Goal: Information Seeking & Learning: Find specific fact

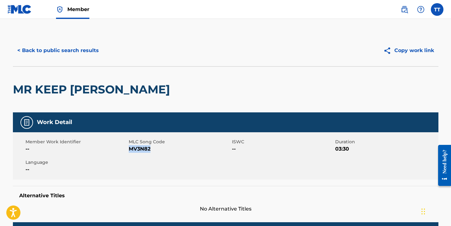
click at [38, 50] on button "< Back to public search results" at bounding box center [58, 51] width 90 height 16
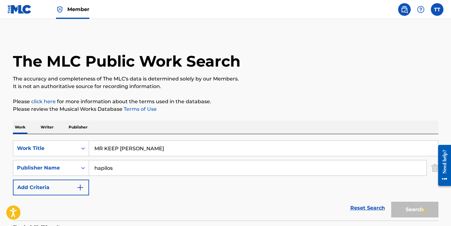
scroll to position [127, 0]
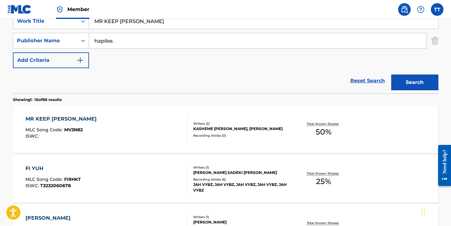
click at [117, 27] on input "MR KEEP [PERSON_NAME]" at bounding box center [263, 21] width 349 height 15
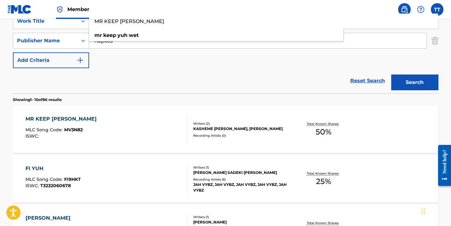
paste input "LOCKDOWN"
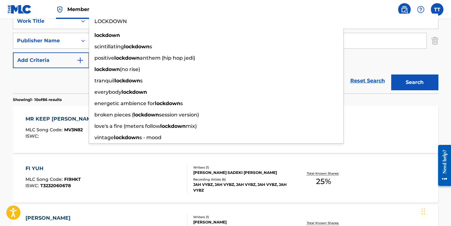
type input "LOCKDOWN"
click at [392, 74] on button "Search" at bounding box center [415, 82] width 47 height 16
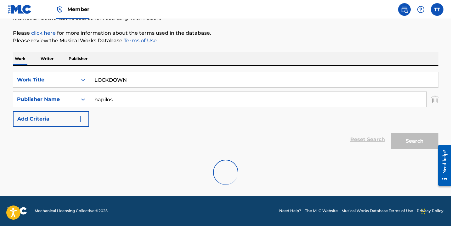
scroll to position [117, 0]
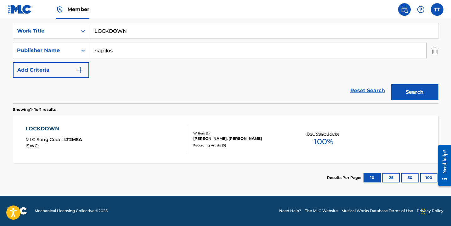
click at [78, 130] on div "LOCKDOWN" at bounding box center [54, 129] width 57 height 8
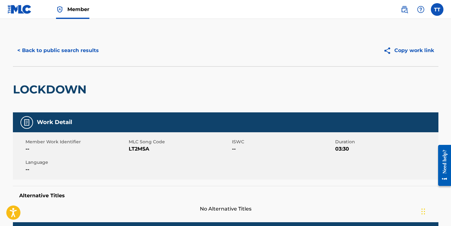
click at [139, 149] on span "LT2MSA" at bounding box center [180, 149] width 102 height 8
copy span "LT2MSA"
click at [54, 52] on button "< Back to public search results" at bounding box center [58, 51] width 90 height 16
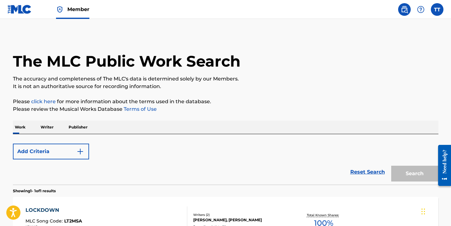
scroll to position [81, 0]
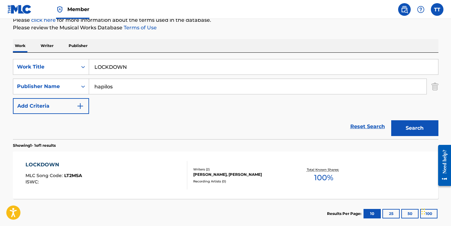
click at [144, 68] on input "LOCKDOWN" at bounding box center [263, 66] width 349 height 15
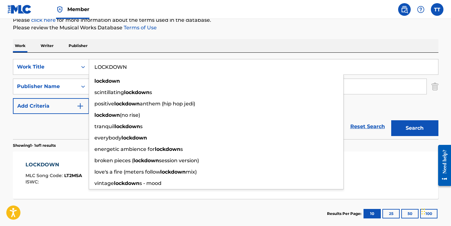
click at [144, 68] on input "LOCKDOWN" at bounding box center [263, 66] width 349 height 15
paste input "CLOSE TO ME"
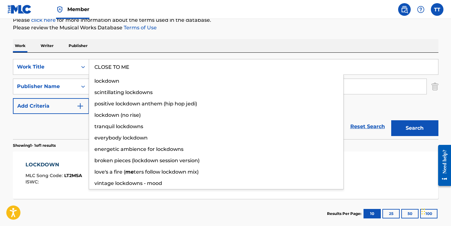
type input "CLOSE TO ME"
click at [392, 120] on button "Search" at bounding box center [415, 128] width 47 height 16
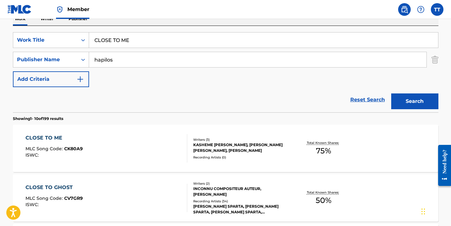
scroll to position [113, 0]
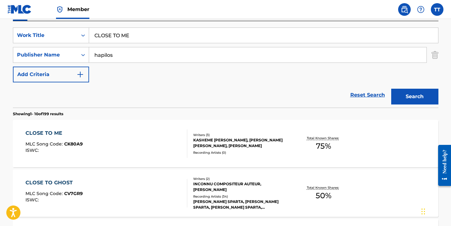
click at [120, 144] on div "CLOSE TO ME MLC Song Code : CK80A9 ISWC :" at bounding box center [107, 143] width 162 height 28
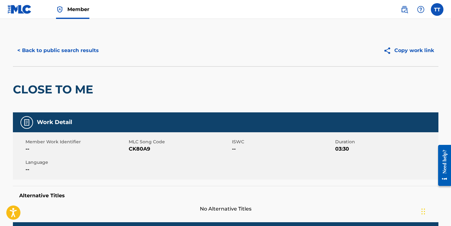
click at [131, 151] on span "CK80A9" at bounding box center [180, 149] width 102 height 8
copy span "CK80A9"
click at [65, 49] on button "< Back to public search results" at bounding box center [58, 51] width 90 height 16
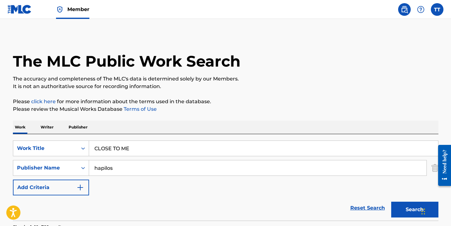
scroll to position [113, 0]
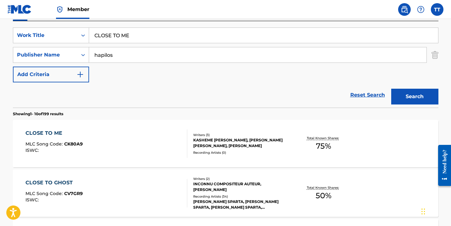
click at [116, 40] on input "CLOSE TO ME" at bounding box center [263, 35] width 349 height 15
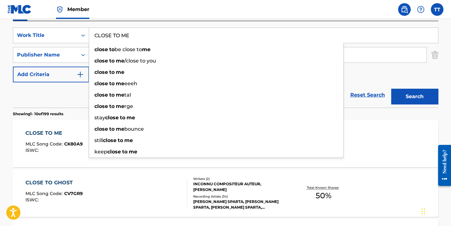
paste input "HEAT BACK"
type input "CHEAT BACK"
click at [392, 89] on button "Search" at bounding box center [415, 97] width 47 height 16
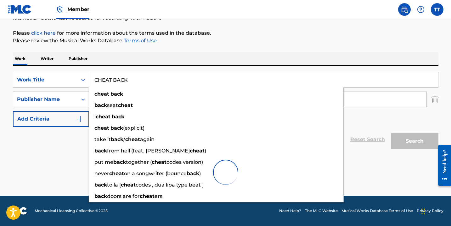
scroll to position [68, 0]
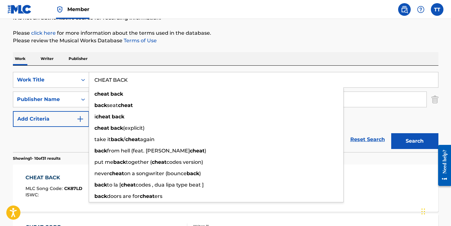
click at [392, 133] on button "Search" at bounding box center [415, 141] width 47 height 16
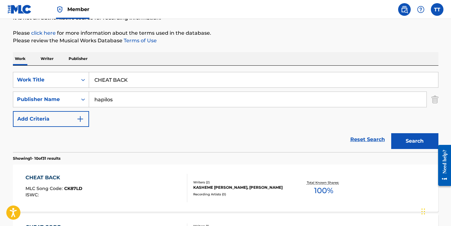
click at [99, 177] on div "CHEAT BACK MLC Song Code : CK87LD ISWC :" at bounding box center [107, 188] width 162 height 28
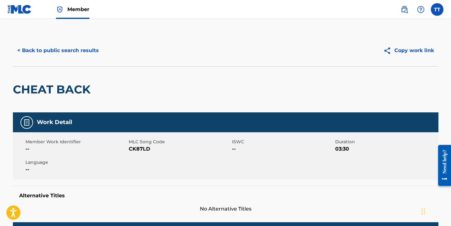
click at [146, 146] on span "CK87LD" at bounding box center [180, 149] width 102 height 8
copy span "CK87LD"
click at [37, 51] on button "< Back to public search results" at bounding box center [58, 51] width 90 height 16
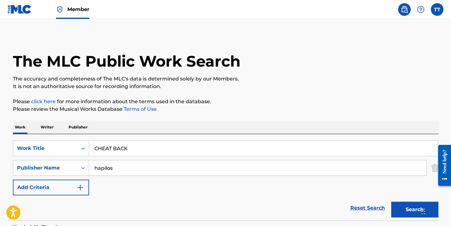
scroll to position [68, 0]
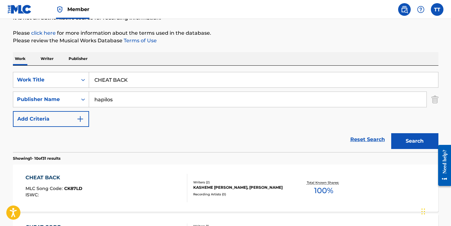
click at [128, 77] on input "CHEAT BACK" at bounding box center [263, 79] width 349 height 15
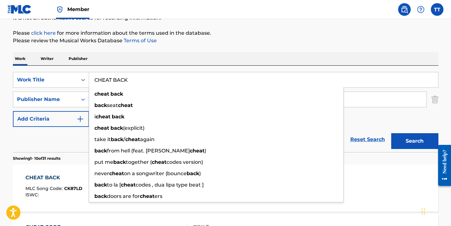
paste input "WITHOUT SAYING IT"
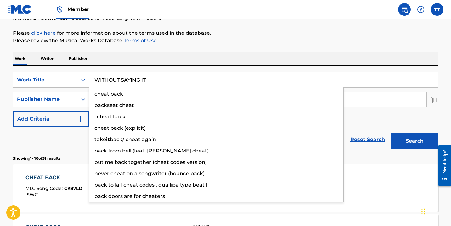
type input "WITHOUT SAYING IT"
click at [392, 133] on button "Search" at bounding box center [415, 141] width 47 height 16
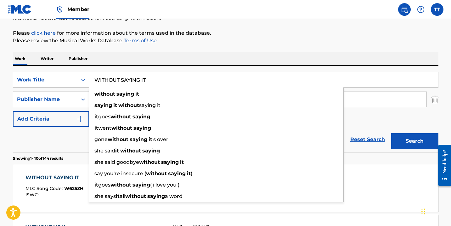
click at [54, 173] on div "WITHOUT SAYING IT MLC Song Code : W625ZH ISWC : Writers ( 2 ) [PERSON_NAME], [P…" at bounding box center [226, 187] width 426 height 47
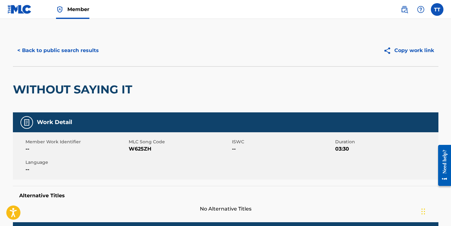
click at [136, 151] on span "W625ZH" at bounding box center [180, 149] width 102 height 8
click at [71, 46] on button "< Back to public search results" at bounding box center [58, 51] width 90 height 16
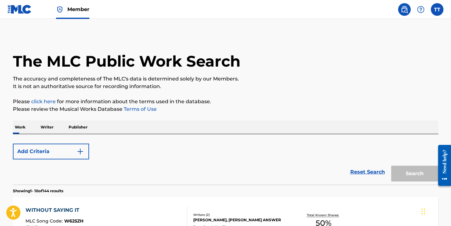
scroll to position [68, 0]
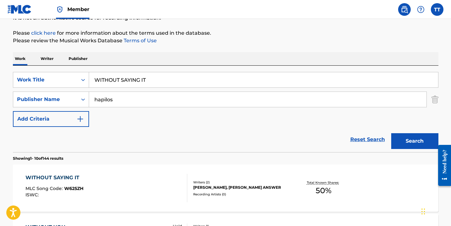
click at [123, 80] on input "WITHOUT SAYING IT" at bounding box center [263, 79] width 349 height 15
paste input "ENERGY"
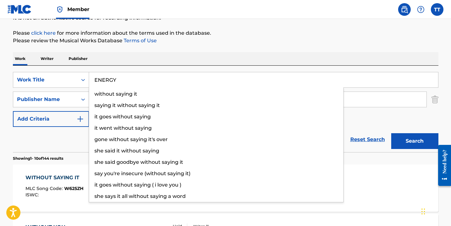
type input "ENERGY"
click at [392, 133] on button "Search" at bounding box center [415, 141] width 47 height 16
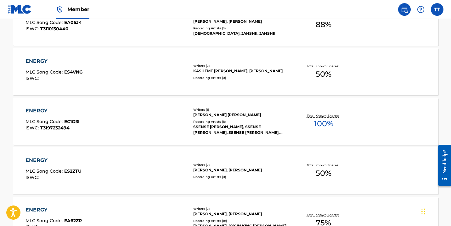
scroll to position [289, 0]
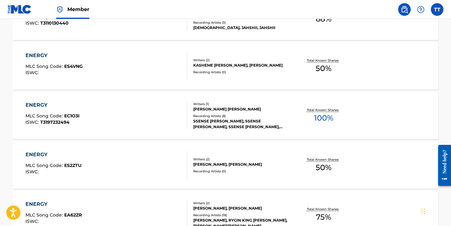
click at [136, 76] on div "ENERGY MLC Song Code : ES4VNG ISWC :" at bounding box center [107, 66] width 162 height 28
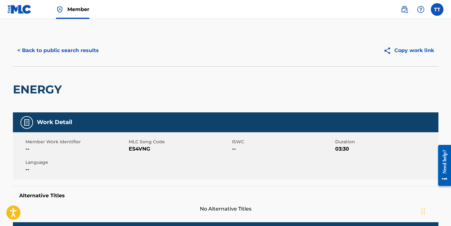
click at [143, 148] on span "ES4VNG" at bounding box center [180, 149] width 102 height 8
copy span "ES4VNG"
click at [64, 54] on button "< Back to public search results" at bounding box center [58, 51] width 90 height 16
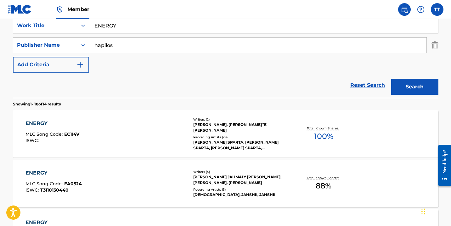
scroll to position [50, 0]
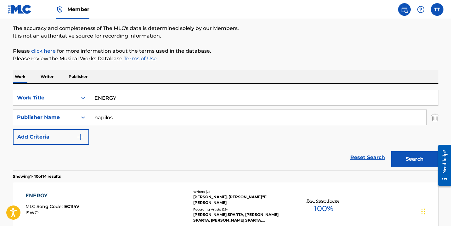
click at [108, 94] on input "ENERGY" at bounding box center [263, 97] width 349 height 15
paste input "DAT BAD"
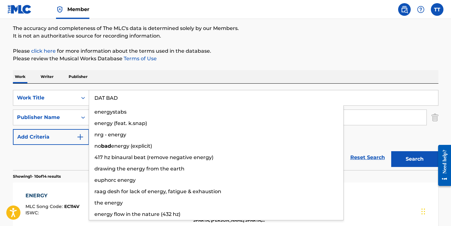
type input "DAT BAD"
click at [392, 151] on button "Search" at bounding box center [415, 159] width 47 height 16
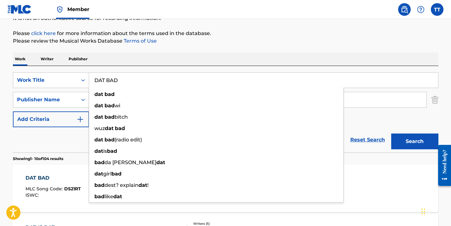
scroll to position [71, 0]
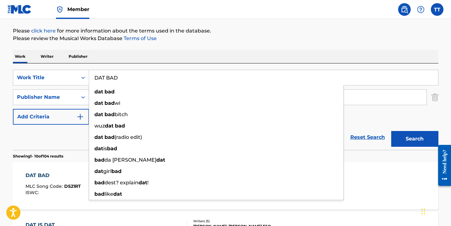
click at [49, 181] on div "DAT BAD MLC Song Code : DS21RT ISWC :" at bounding box center [53, 185] width 55 height 28
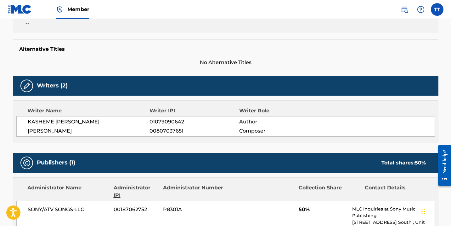
scroll to position [48, 0]
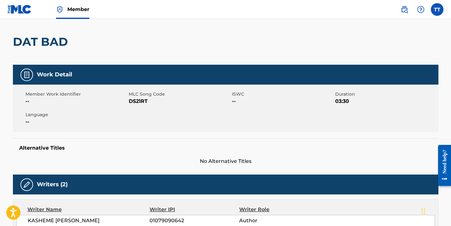
click at [140, 100] on span "DS21RT" at bounding box center [180, 101] width 102 height 8
copy span "DS21RT"
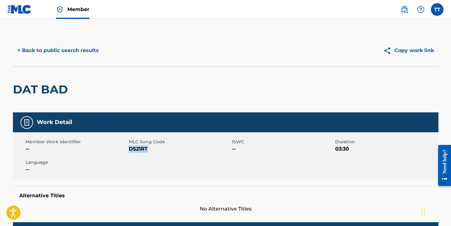
click at [46, 57] on button "< Back to public search results" at bounding box center [58, 51] width 90 height 16
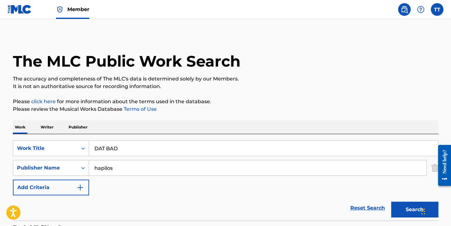
scroll to position [71, 0]
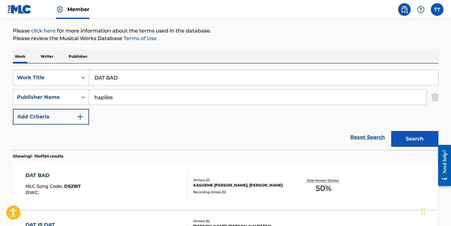
click at [185, 82] on input "DAT BAD" at bounding box center [263, 77] width 349 height 15
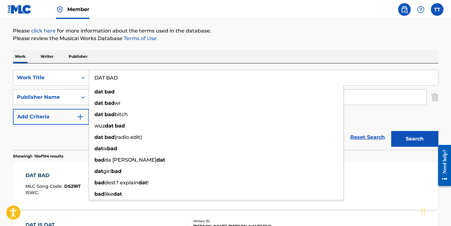
paste input "INNA THE LINK"
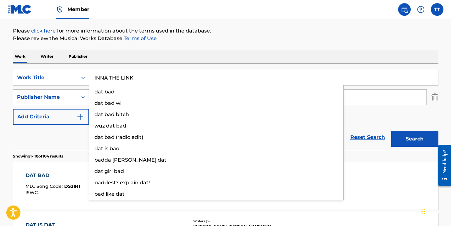
type input "INNA THE LINK"
click at [392, 131] on button "Search" at bounding box center [415, 139] width 47 height 16
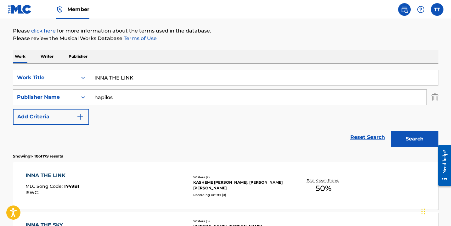
click at [154, 168] on div "INNA THE LINK MLC Song Code : IY49BI ISWC : Writers ( 2 ) [PERSON_NAME], [PERSO…" at bounding box center [226, 185] width 426 height 47
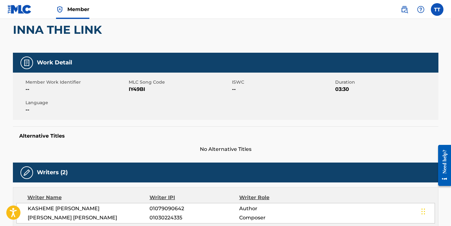
scroll to position [63, 0]
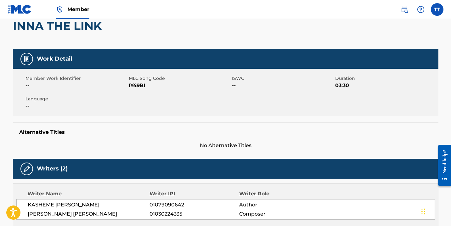
click at [131, 86] on span "IY49BI" at bounding box center [180, 86] width 102 height 8
copy span "IY49BI"
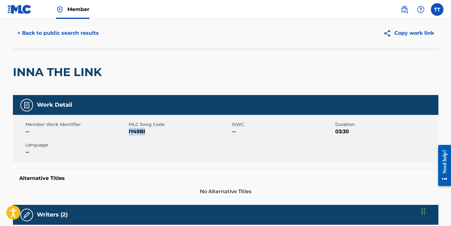
scroll to position [0, 0]
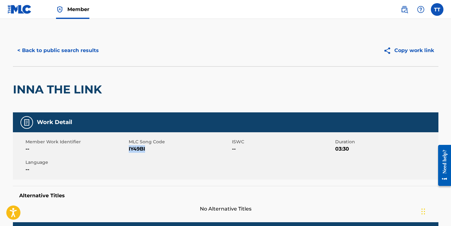
click at [54, 53] on button "< Back to public search results" at bounding box center [58, 51] width 90 height 16
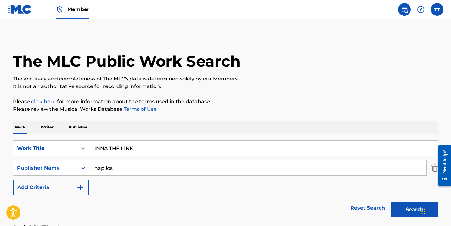
scroll to position [71, 0]
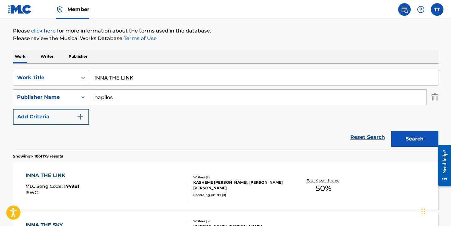
click at [143, 75] on input "INNA THE LINK" at bounding box center [263, 77] width 349 height 15
paste input "MOOD ALL DAY"
type input "MOOD ALL DAY"
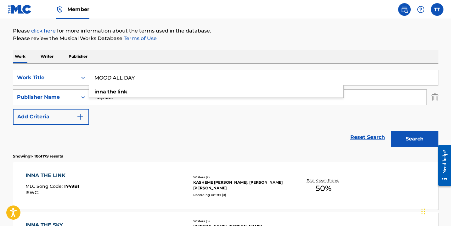
click at [392, 131] on button "Search" at bounding box center [415, 139] width 47 height 16
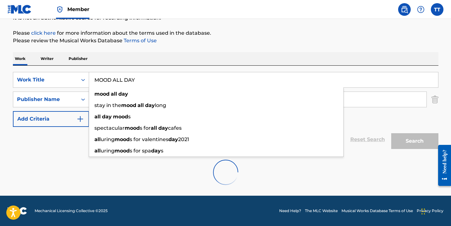
scroll to position [68, 0]
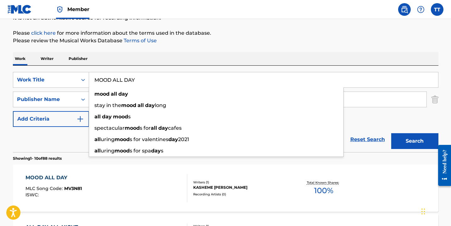
click at [49, 179] on div "MOOD ALL DAY" at bounding box center [54, 178] width 56 height 8
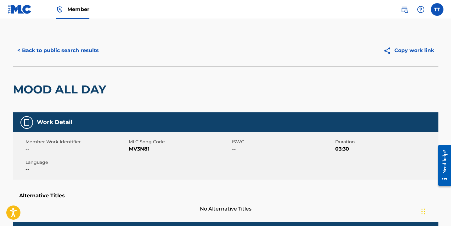
click at [137, 150] on span "MV3N81" at bounding box center [180, 149] width 102 height 8
copy span "MV3N81"
click at [67, 87] on h2 "MOOD ALL DAY" at bounding box center [61, 89] width 96 height 14
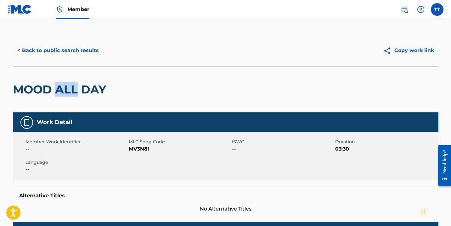
click at [67, 87] on h2 "MOOD ALL DAY" at bounding box center [61, 89] width 96 height 14
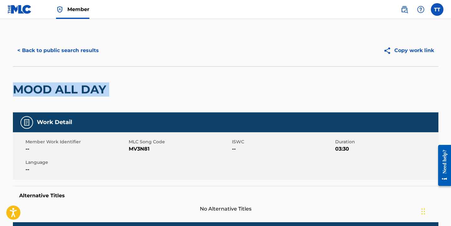
click at [67, 87] on h2 "MOOD ALL DAY" at bounding box center [61, 89] width 96 height 14
copy div "MOOD ALL DAY"
click at [59, 52] on button "< Back to public search results" at bounding box center [58, 51] width 90 height 16
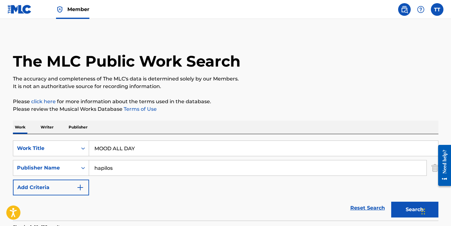
scroll to position [68, 0]
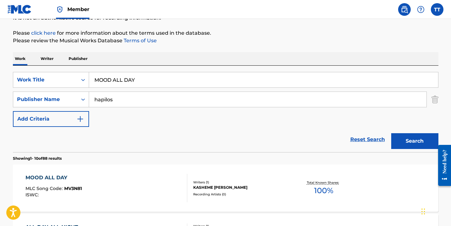
click at [135, 77] on input "MOOD ALL DAY" at bounding box center [263, 79] width 349 height 15
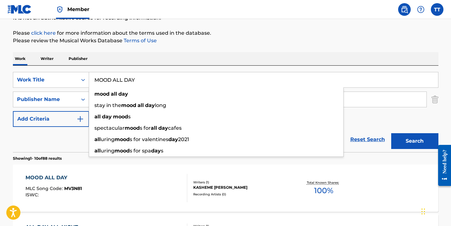
paste input "IM HIM"
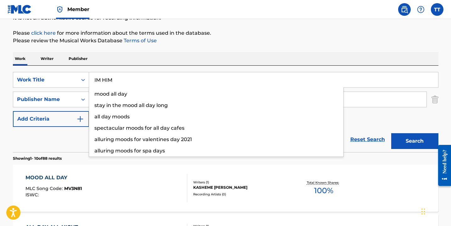
type input "IM HIM"
click at [392, 133] on button "Search" at bounding box center [415, 141] width 47 height 16
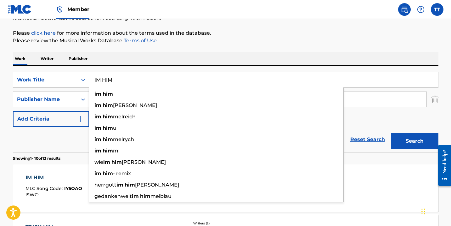
click at [402, 148] on button "Search" at bounding box center [415, 141] width 47 height 16
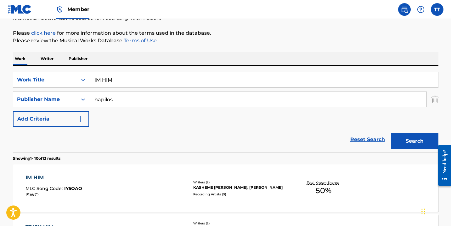
click at [136, 200] on div "IM HIM MLC Song Code : IY5OAO ISWC :" at bounding box center [107, 188] width 162 height 28
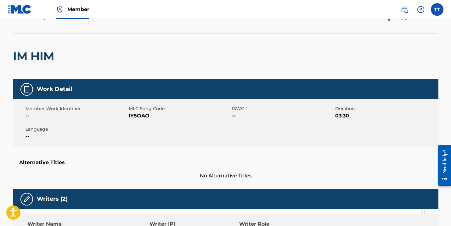
scroll to position [37, 0]
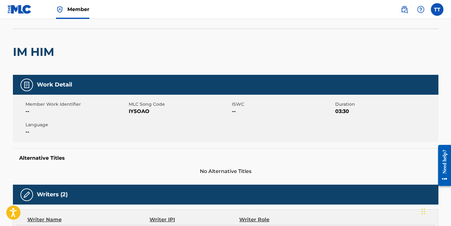
click at [145, 113] on span "IY5OAO" at bounding box center [180, 111] width 102 height 8
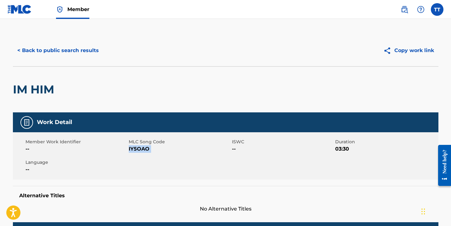
click at [70, 49] on button "< Back to public search results" at bounding box center [58, 51] width 90 height 16
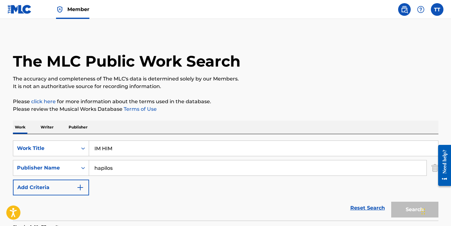
scroll to position [68, 0]
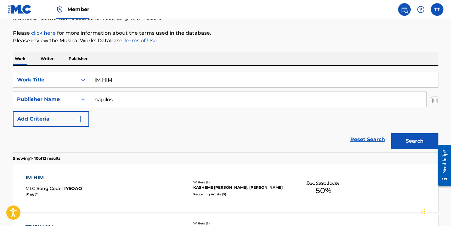
click at [127, 82] on input "IM HIM" at bounding box center [263, 79] width 349 height 15
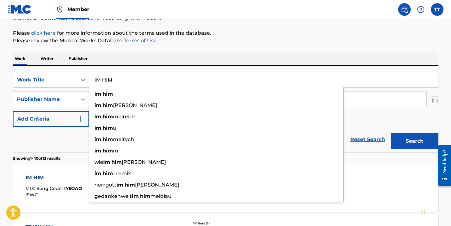
click at [127, 82] on input "IM HIM" at bounding box center [263, 79] width 349 height 15
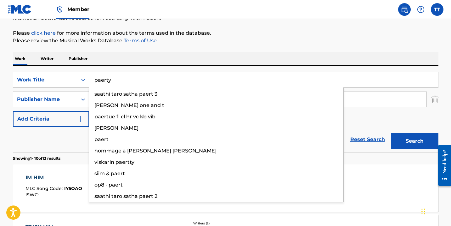
click at [392, 133] on button "Search" at bounding box center [415, 141] width 47 height 16
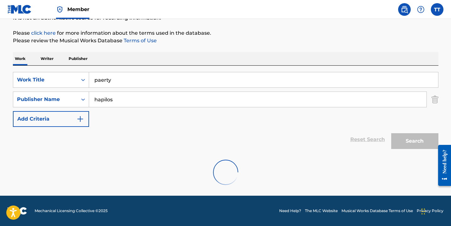
scroll to position [48, 0]
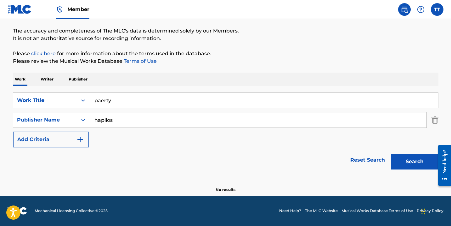
click at [103, 100] on input "paerty" at bounding box center [263, 100] width 349 height 15
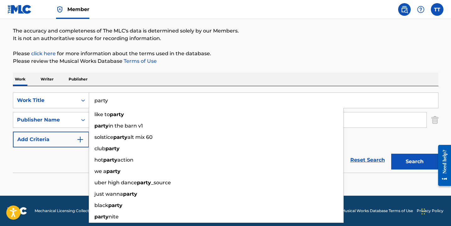
type input "party"
click at [392, 153] on button "Search" at bounding box center [415, 161] width 47 height 16
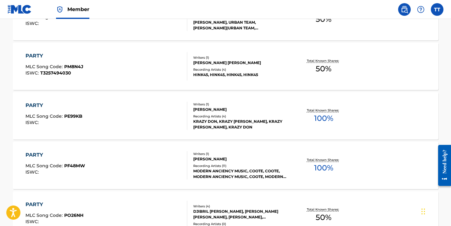
scroll to position [386, 0]
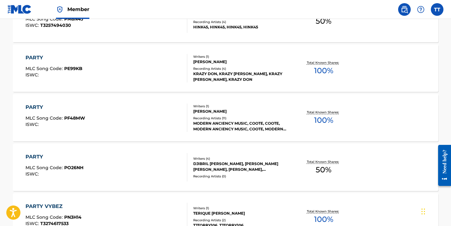
click at [100, 149] on div "PARTY MLC Song Code : PO26NH ISWC : Writers ( 4 ) DJIBRIL [PERSON_NAME], [PERSO…" at bounding box center [226, 166] width 426 height 47
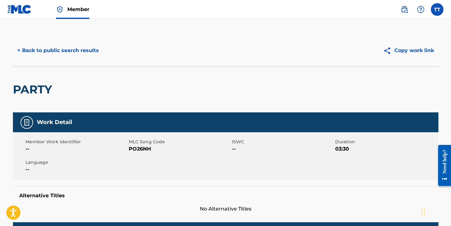
click at [139, 151] on span "PO26NH" at bounding box center [180, 149] width 102 height 8
click at [72, 51] on button "< Back to public search results" at bounding box center [58, 51] width 90 height 16
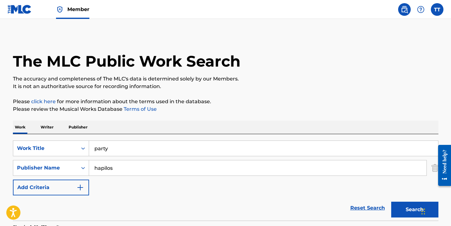
click at [135, 153] on input "party" at bounding box center [263, 147] width 349 height 15
click at [134, 153] on input "party" at bounding box center [263, 147] width 349 height 15
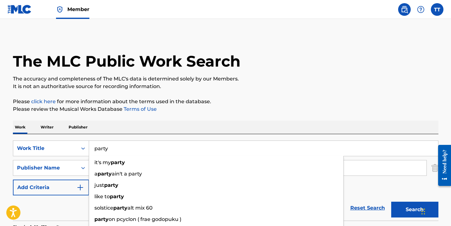
paste input "PYRAMID SCHEME"
type input "PYRAMID SCHEME"
click at [392, 201] on button "Search" at bounding box center [415, 209] width 47 height 16
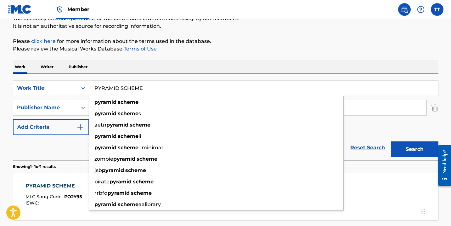
scroll to position [117, 0]
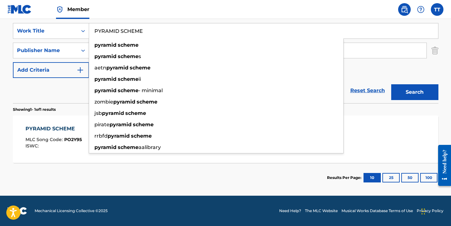
click at [54, 128] on div "PYRAMID SCHEME" at bounding box center [54, 129] width 56 height 8
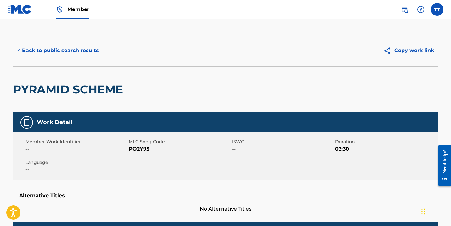
click at [136, 148] on span "PO2Y95" at bounding box center [180, 149] width 102 height 8
click at [55, 54] on button "< Back to public search results" at bounding box center [58, 51] width 90 height 16
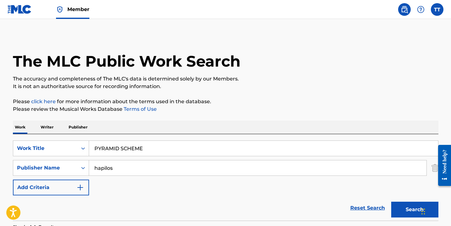
scroll to position [81, 0]
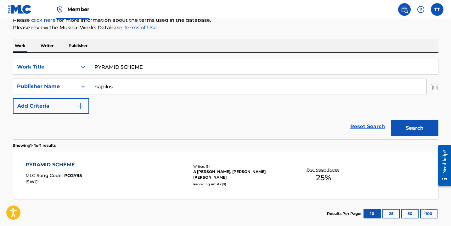
click at [149, 62] on input "PYRAMID SCHEME" at bounding box center [263, 66] width 349 height 15
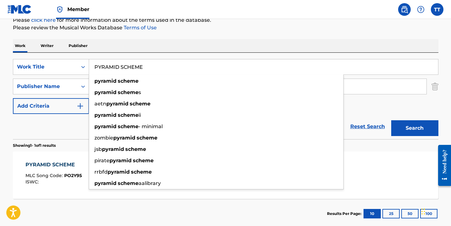
paste input "STEAMING"
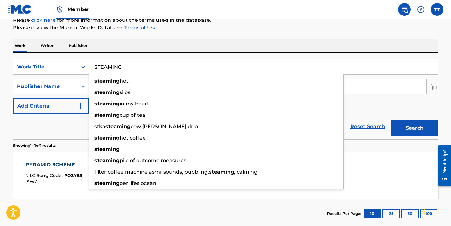
type input "STEAMING"
click at [392, 120] on button "Search" at bounding box center [415, 128] width 47 height 16
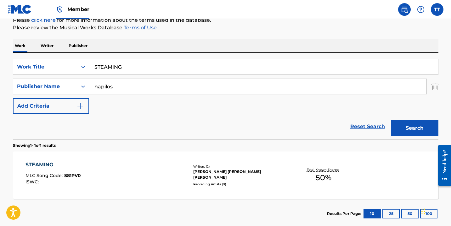
click at [98, 161] on div "STEAMING MLC Song Code : S81PV0 ISWC :" at bounding box center [107, 175] width 162 height 28
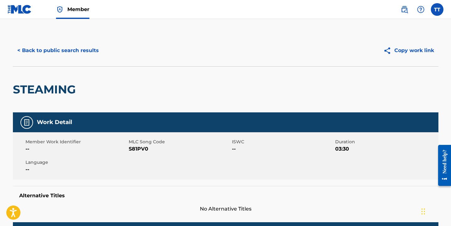
click at [138, 147] on span "S81PV0" at bounding box center [180, 149] width 102 height 8
click at [50, 54] on button "< Back to public search results" at bounding box center [58, 51] width 90 height 16
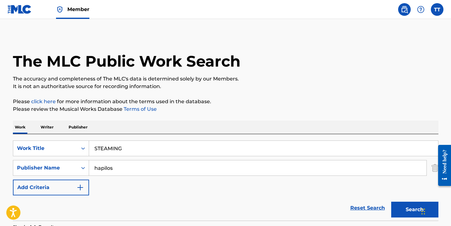
scroll to position [81, 0]
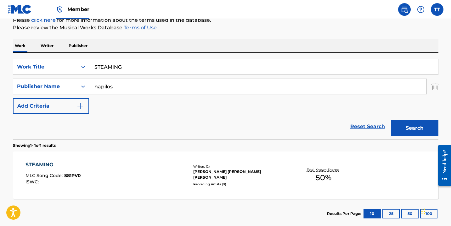
click at [130, 67] on input "STEAMING" at bounding box center [263, 66] width 349 height 15
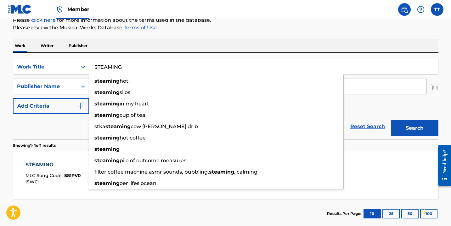
paste input "BITCHES A PLAY"
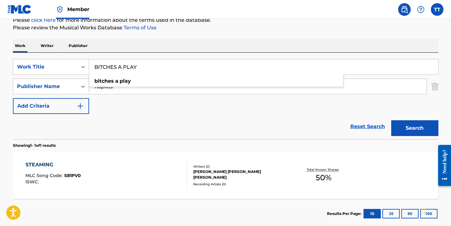
type input "BITCHES A PLAY"
click at [392, 120] on button "Search" at bounding box center [415, 128] width 47 height 16
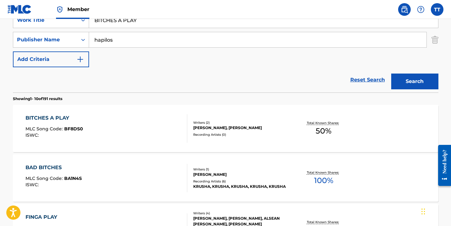
scroll to position [134, 0]
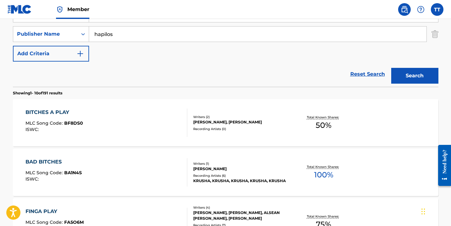
click at [136, 120] on div "BITCHES A PLAY MLC Song Code : BF8DS0 ISWC :" at bounding box center [107, 122] width 162 height 28
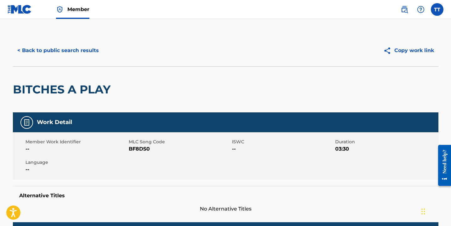
click at [146, 146] on span "BF8DS0" at bounding box center [180, 149] width 102 height 8
click at [77, 45] on button "< Back to public search results" at bounding box center [58, 51] width 90 height 16
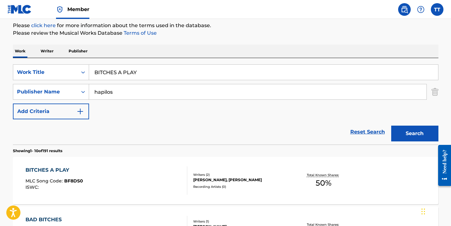
scroll to position [70, 0]
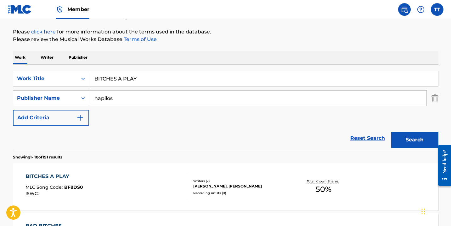
click at [113, 75] on input "BITCHES A PLAY" at bounding box center [263, 78] width 349 height 15
paste input "OUR FATHER"
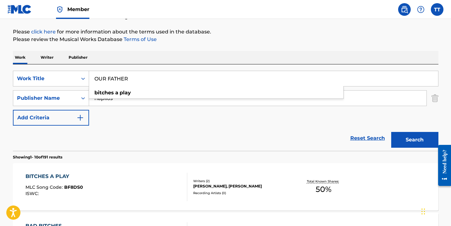
type input "OUR FATHER"
click at [392, 132] on button "Search" at bounding box center [415, 140] width 47 height 16
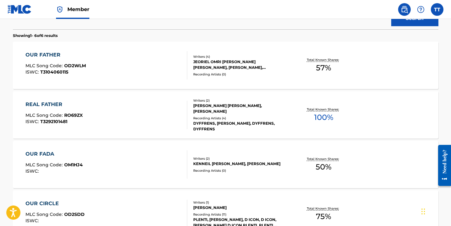
scroll to position [192, 0]
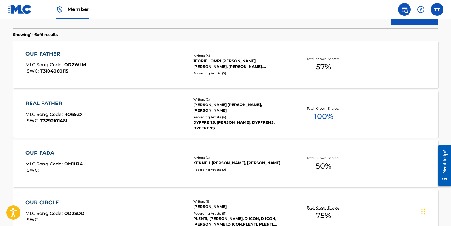
click at [114, 70] on div "OUR FATHER MLC Song Code : OD2WLM ISWC : T3104060115" at bounding box center [107, 64] width 162 height 28
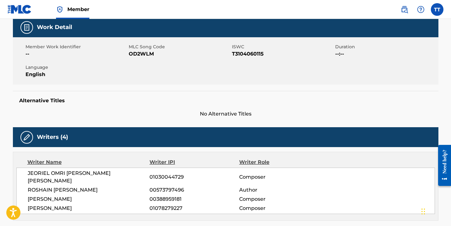
scroll to position [76, 0]
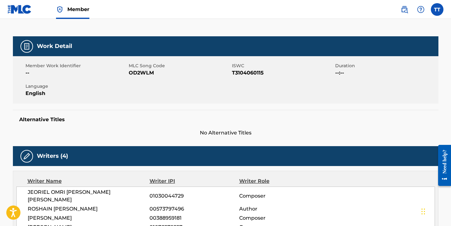
click at [148, 71] on span "OD2WLM" at bounding box center [180, 73] width 102 height 8
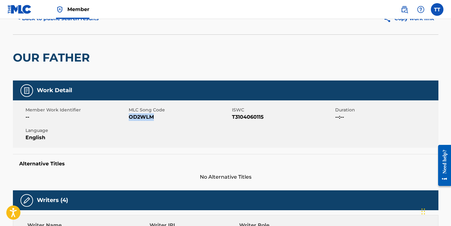
scroll to position [0, 0]
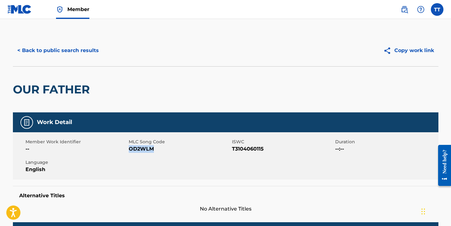
click at [43, 49] on button "< Back to public search results" at bounding box center [58, 51] width 90 height 16
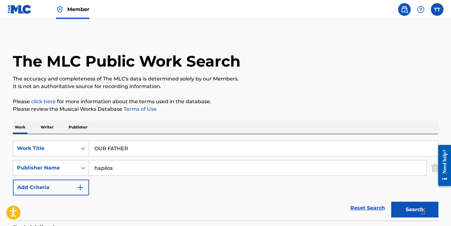
click at [104, 152] on input "OUR FATHER" at bounding box center [263, 147] width 349 height 15
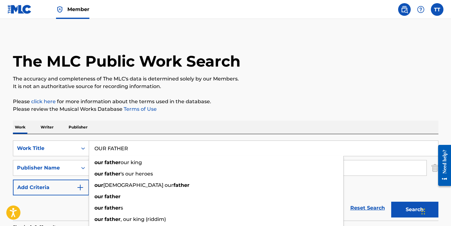
click at [104, 152] on input "OUR FATHER" at bounding box center [263, 147] width 349 height 15
paste input "BACK IT UP SLOW"
type input "BACK IT UP SLOW"
click at [392, 201] on button "Search" at bounding box center [415, 209] width 47 height 16
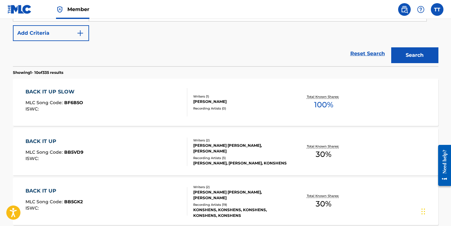
scroll to position [155, 0]
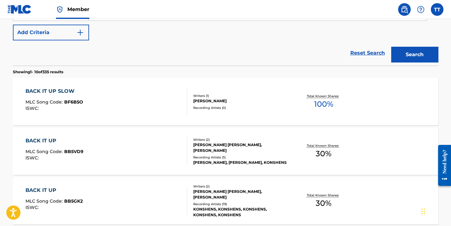
click at [127, 93] on div "BACK IT UP SLOW MLC Song Code : BF6B5O ISWC :" at bounding box center [107, 101] width 162 height 28
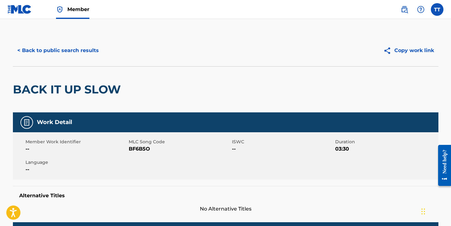
click at [142, 143] on span "MLC Song Code" at bounding box center [180, 141] width 102 height 7
click at [142, 149] on span "BF6B5O" at bounding box center [180, 149] width 102 height 8
click at [60, 49] on button "< Back to public search results" at bounding box center [58, 51] width 90 height 16
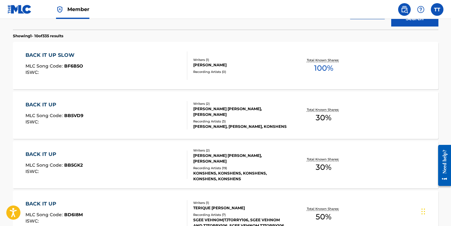
scroll to position [99, 0]
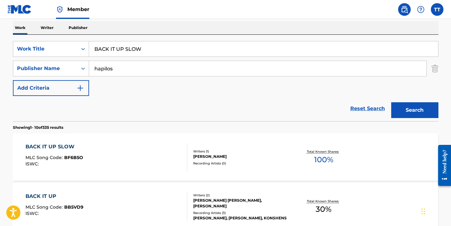
click at [104, 55] on input "BACK IT UP SLOW" at bounding box center [263, 48] width 349 height 15
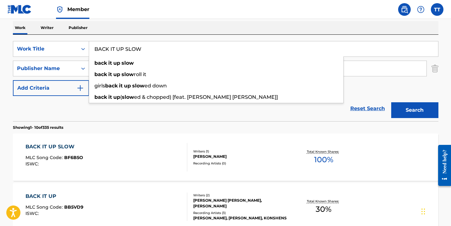
paste input "CARDI"
type input "CARDI"
click at [392, 102] on button "Search" at bounding box center [415, 110] width 47 height 16
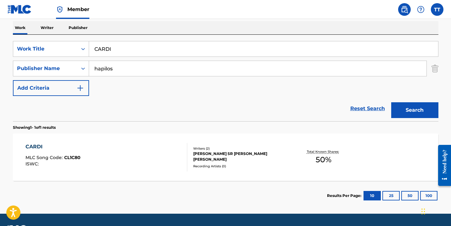
click at [118, 146] on div "CARDI MLC Song Code : CL1C80 ISWC :" at bounding box center [107, 157] width 162 height 28
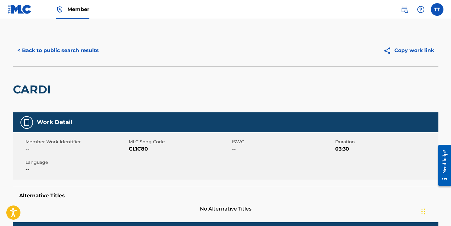
click at [140, 150] on span "CL1C80" at bounding box center [180, 149] width 102 height 8
click at [81, 49] on button "< Back to public search results" at bounding box center [58, 51] width 90 height 16
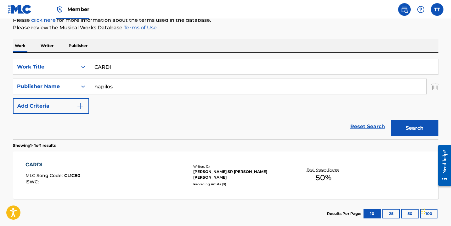
click at [122, 63] on input "CARDI" at bounding box center [263, 66] width 349 height 15
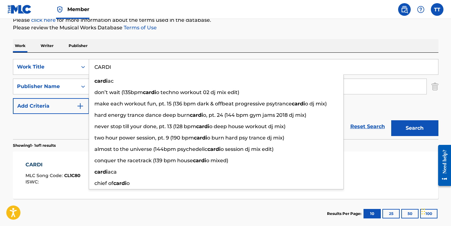
paste input "ERTIFIED CRAWSIS"
type input "CERTIFIED CRAWSIS"
click at [392, 120] on button "Search" at bounding box center [415, 128] width 47 height 16
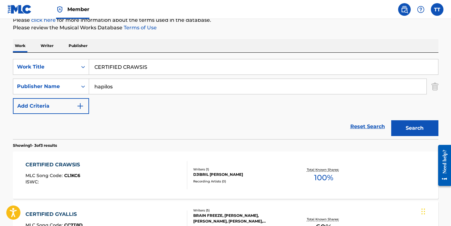
scroll to position [96, 0]
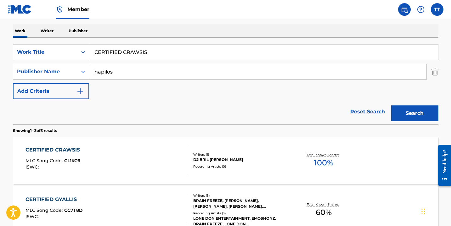
click at [95, 165] on div "CERTIFIED CRAWSIS MLC Song Code : CL1KC6 ISWC :" at bounding box center [107, 160] width 162 height 28
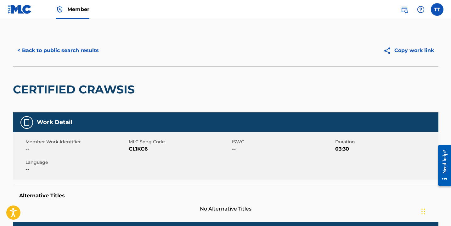
scroll to position [0, 0]
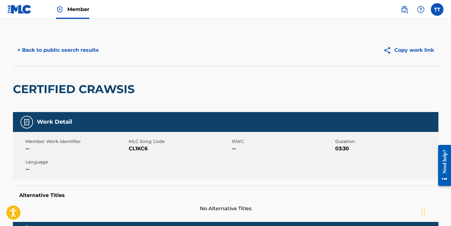
click at [136, 147] on span "CL1KC6" at bounding box center [180, 149] width 102 height 8
click at [57, 46] on button "< Back to public search results" at bounding box center [58, 50] width 90 height 16
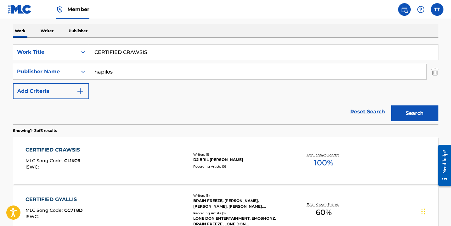
click at [120, 72] on input "hapilos" at bounding box center [258, 71] width 338 height 15
click at [117, 52] on input "CERTIFIED CRAWSIS" at bounding box center [263, 51] width 349 height 15
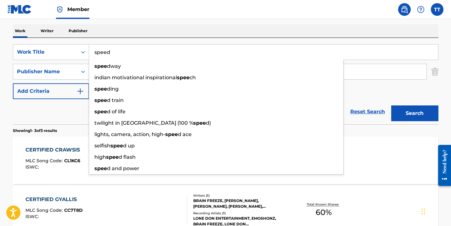
type input "speed"
click at [392, 105] on button "Search" at bounding box center [415, 113] width 47 height 16
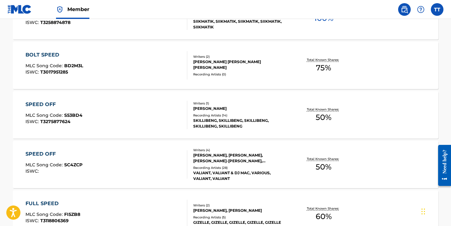
scroll to position [298, 0]
